Goal: Task Accomplishment & Management: Use online tool/utility

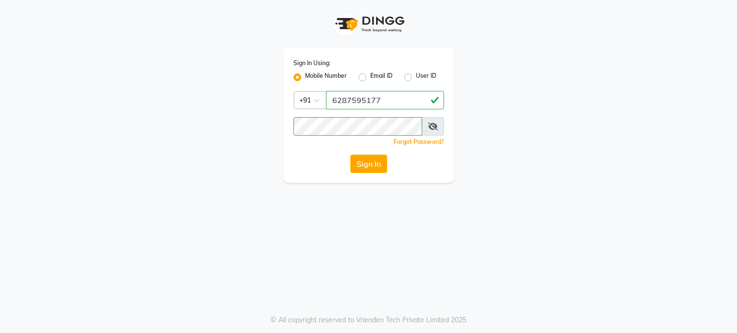
click at [353, 164] on button "Sign In" at bounding box center [368, 163] width 37 height 18
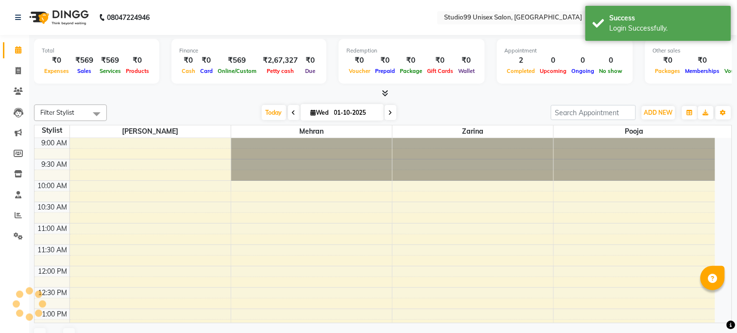
select select "en"
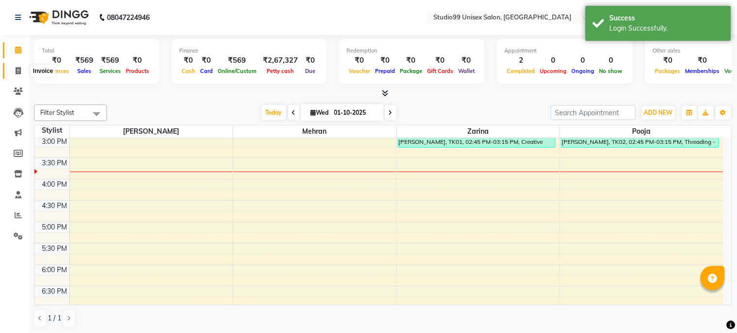
click at [17, 71] on icon at bounding box center [18, 70] width 5 height 7
select select "service"
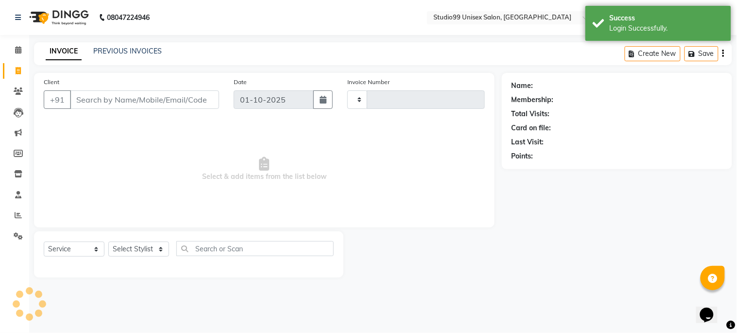
type input "1260"
select select "6061"
click at [137, 102] on input "Client" at bounding box center [144, 99] width 149 height 18
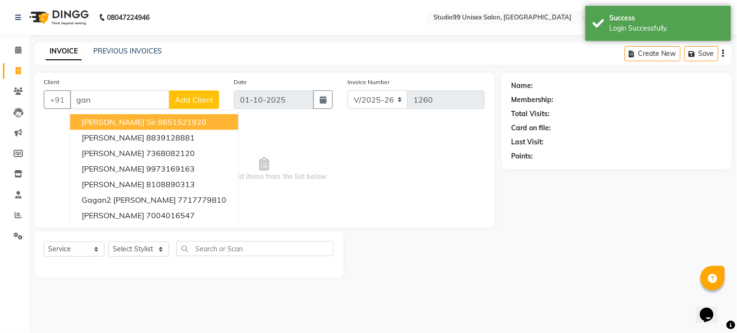
click at [158, 119] on ngb-highlight "8651521920" at bounding box center [182, 122] width 49 height 10
type input "8651521920"
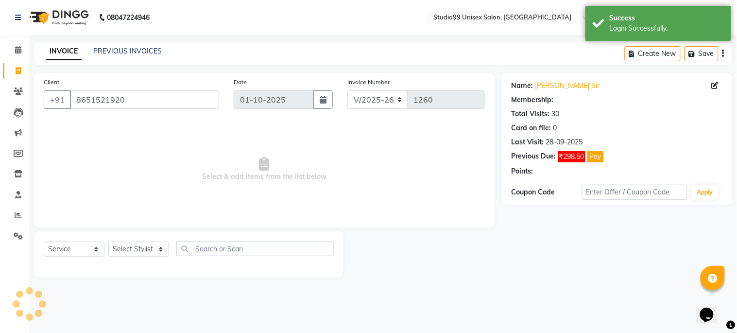
select select "1: Object"
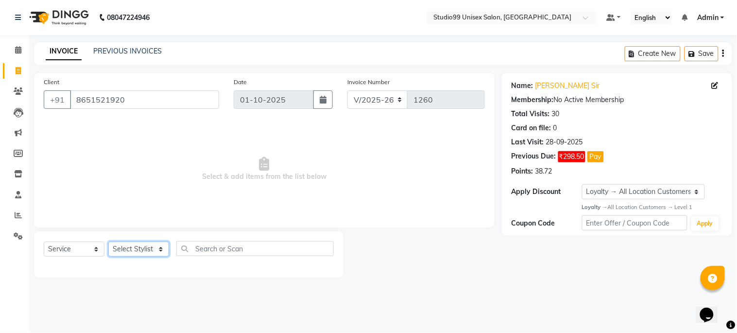
click at [143, 251] on select "Select Stylist Admin [PERSON_NAME] pooja Shankar [PERSON_NAME]" at bounding box center [138, 248] width 61 height 15
select select "45042"
click at [108, 242] on select "Select Stylist Admin [PERSON_NAME] pooja Shankar [PERSON_NAME]" at bounding box center [138, 248] width 61 height 15
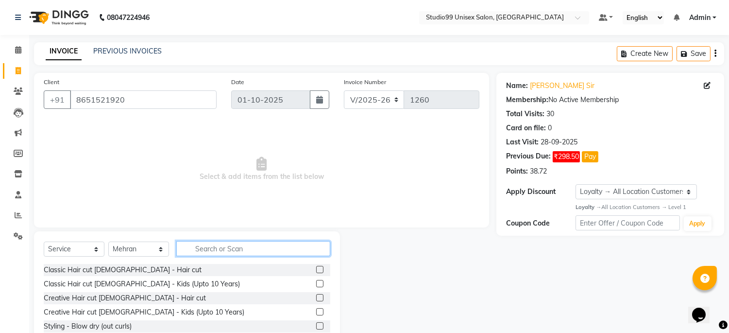
click at [215, 244] on input "text" at bounding box center [253, 248] width 154 height 15
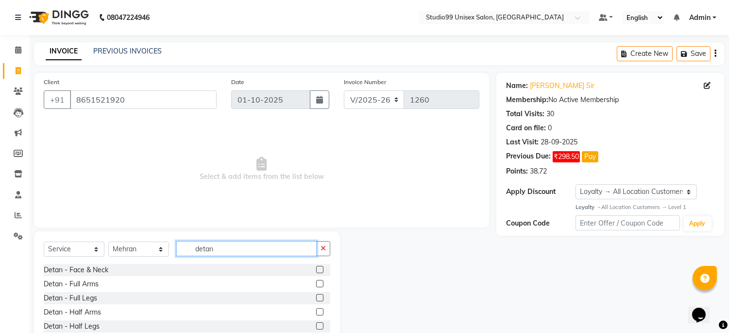
type input "detan"
click at [316, 269] on label at bounding box center [319, 269] width 7 height 7
click at [316, 269] on input "checkbox" at bounding box center [319, 270] width 6 height 6
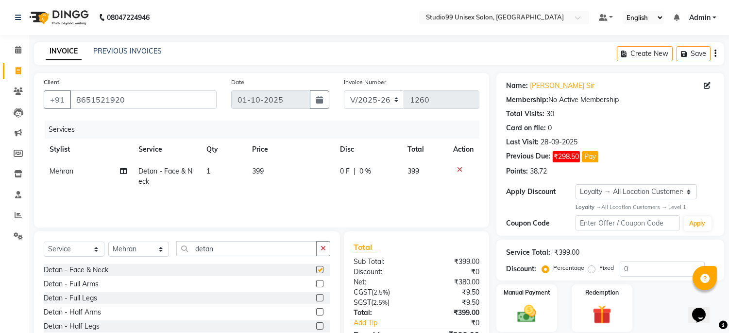
checkbox input "false"
drag, startPoint x: 246, startPoint y: 250, endPoint x: 117, endPoint y: 250, distance: 129.2
click at [117, 250] on div "Select Service Product Membership Package Voucher Prepaid Gift Card Select Styl…" at bounding box center [187, 252] width 287 height 23
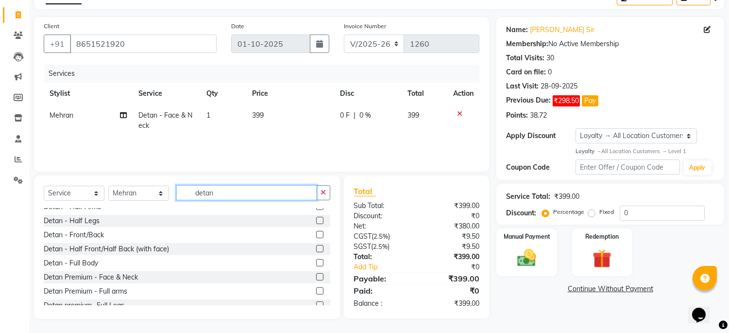
scroll to position [54, 0]
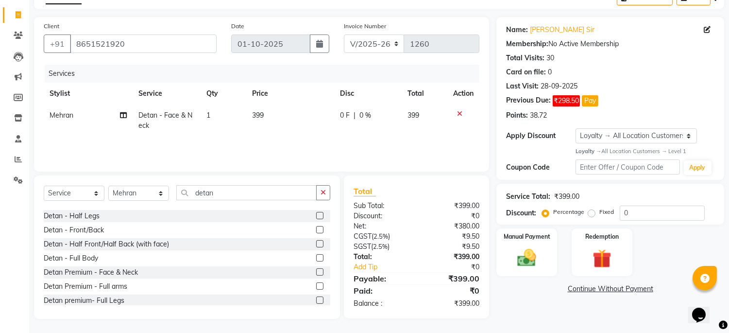
click at [316, 270] on label at bounding box center [319, 271] width 7 height 7
click at [316, 270] on input "checkbox" at bounding box center [319, 272] width 6 height 6
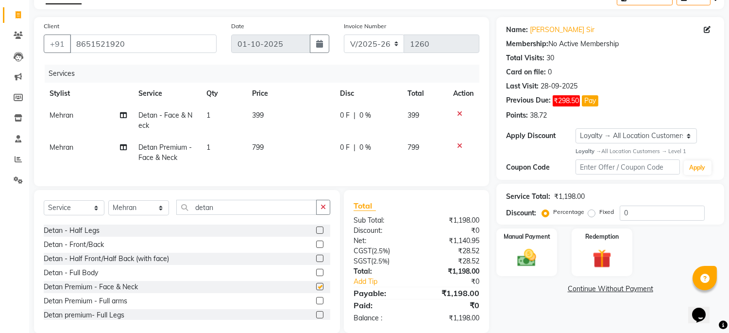
checkbox input "false"
click at [459, 114] on icon at bounding box center [459, 113] width 5 height 7
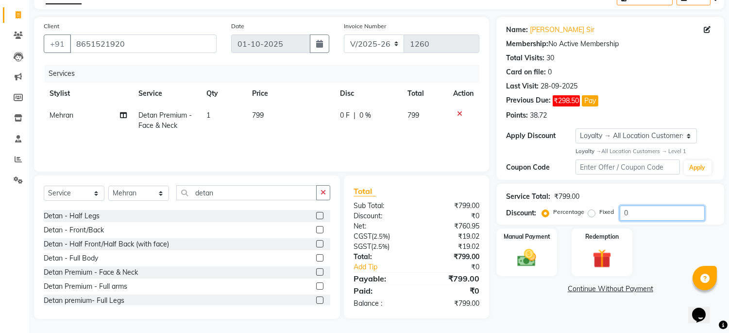
drag, startPoint x: 636, startPoint y: 214, endPoint x: 586, endPoint y: 209, distance: 50.7
click at [586, 209] on div "Percentage Fixed 0" at bounding box center [624, 212] width 161 height 15
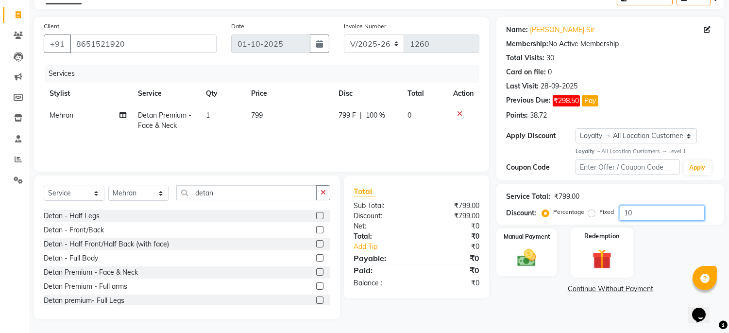
type input "1"
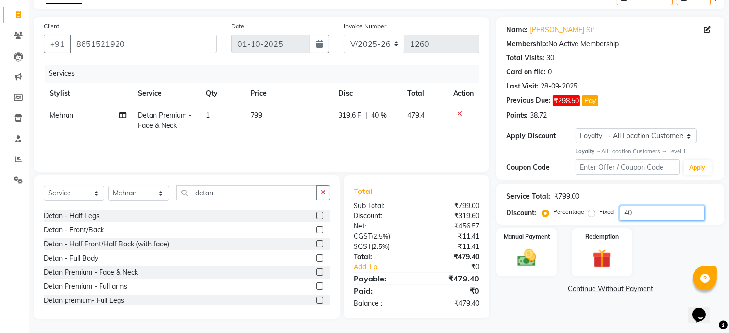
drag, startPoint x: 644, startPoint y: 211, endPoint x: 600, endPoint y: 207, distance: 44.4
click at [600, 207] on div "Percentage Fixed 40" at bounding box center [624, 212] width 161 height 15
type input "25"
click at [537, 292] on link "Continue Without Payment" at bounding box center [610, 289] width 224 height 10
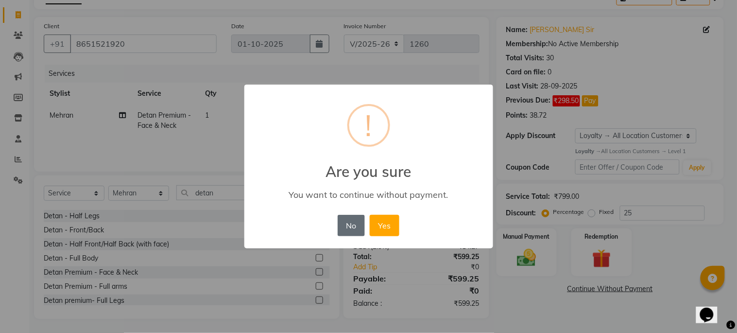
click at [351, 221] on button "No" at bounding box center [351, 225] width 27 height 21
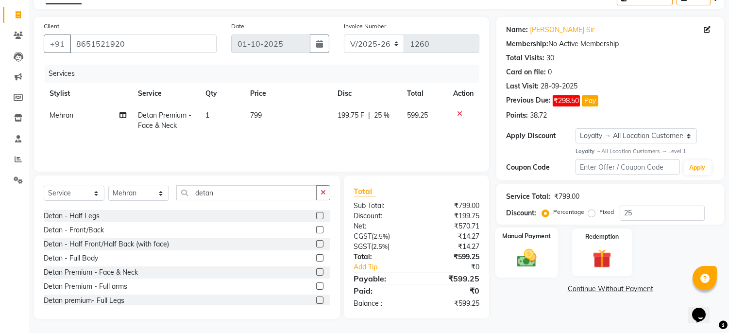
click at [517, 233] on label "Manual Payment" at bounding box center [527, 235] width 49 height 9
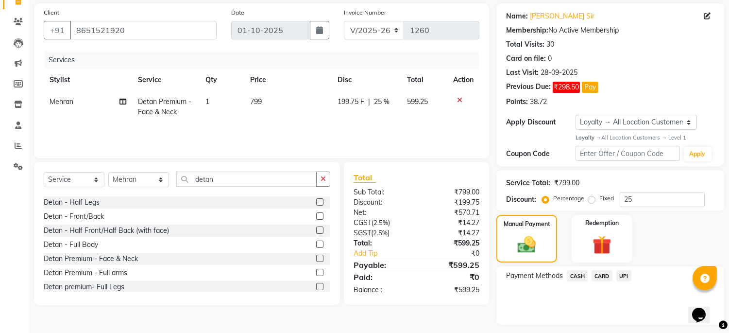
scroll to position [95, 0]
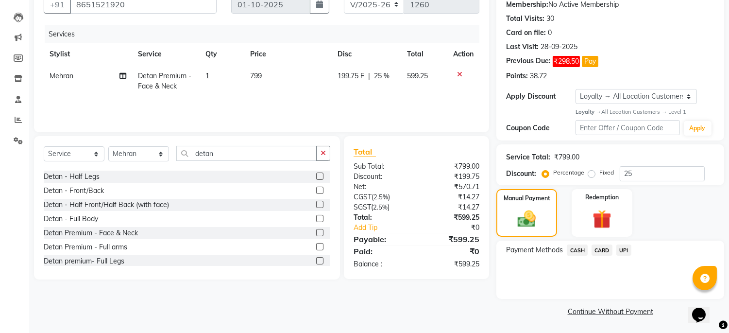
click at [623, 248] on span "UPI" at bounding box center [623, 249] width 15 height 11
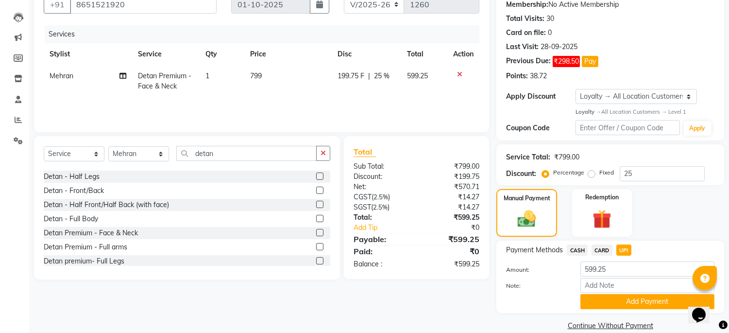
scroll to position [110, 0]
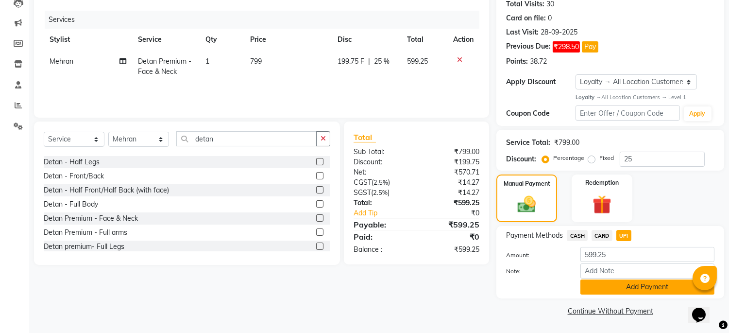
drag, startPoint x: 627, startPoint y: 289, endPoint x: 626, endPoint y: 282, distance: 7.8
click at [627, 283] on button "Add Payment" at bounding box center [647, 286] width 134 height 15
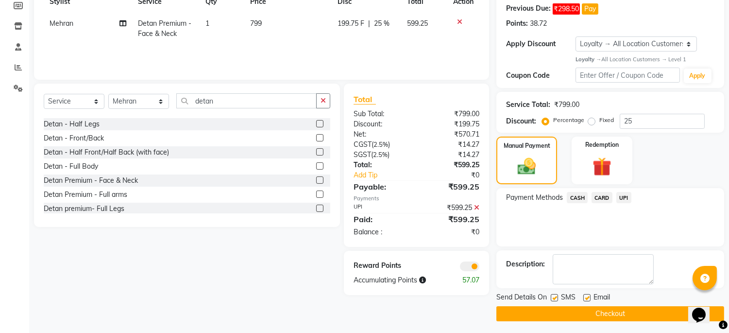
scroll to position [151, 0]
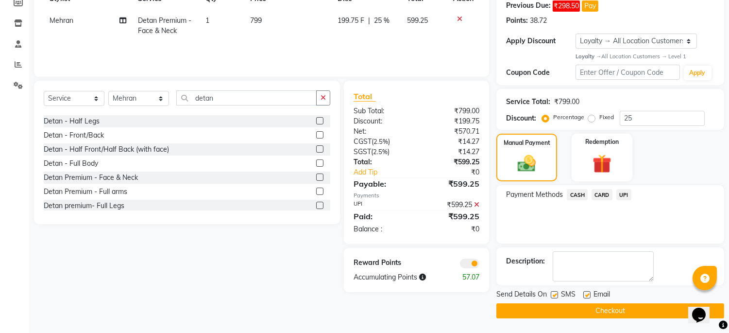
click at [620, 302] on div "Send Details On SMS Email Checkout" at bounding box center [610, 303] width 228 height 29
click at [620, 306] on button "Checkout" at bounding box center [610, 310] width 228 height 15
